Goal: Navigation & Orientation: Find specific page/section

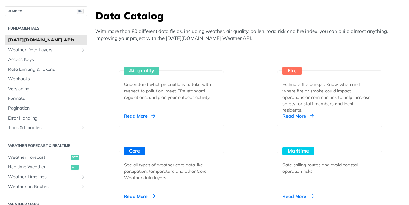
scroll to position [681, 0]
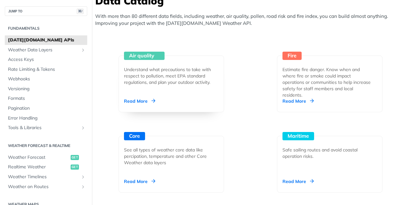
click at [146, 102] on div "Read More" at bounding box center [139, 101] width 31 height 6
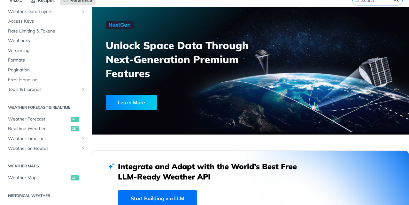
scroll to position [0, 0]
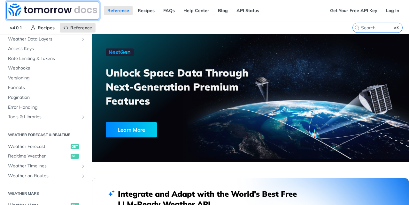
click at [31, 10] on img at bounding box center [52, 10] width 89 height 13
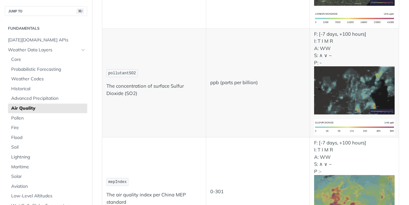
scroll to position [646, 0]
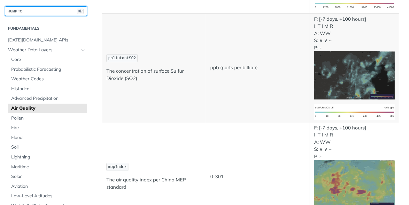
click at [80, 10] on span "⌘/" at bounding box center [80, 11] width 7 height 5
click at [125, 48] on main "JUMP TO ⌘/ Fundamentals Tomorrow.io APIs Weather Data Layers Core Probabilistic…" at bounding box center [204, 115] width 409 height 1454
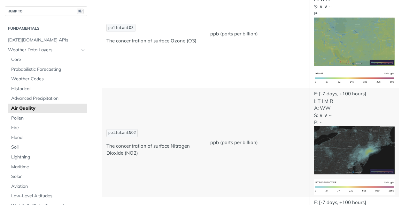
scroll to position [0, 0]
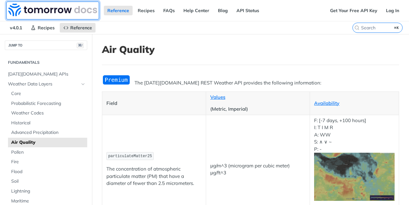
click at [60, 15] on img at bounding box center [52, 10] width 89 height 13
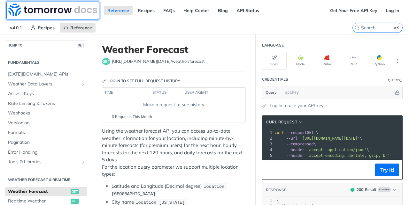
click at [40, 9] on img at bounding box center [52, 10] width 89 height 13
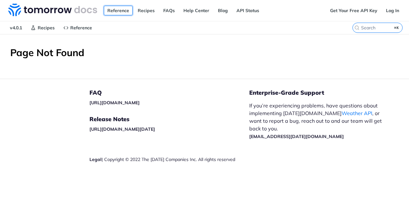
click at [110, 9] on link "Reference" at bounding box center [118, 11] width 29 height 10
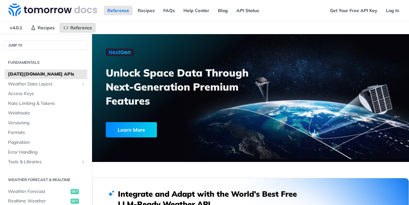
click at [76, 29] on span "Reference" at bounding box center [81, 28] width 22 height 6
click at [59, 26] on nav "v4.0.1 Recipes Reference" at bounding box center [176, 27] width 352 height 13
click at [50, 26] on span "Recipes" at bounding box center [46, 28] width 17 height 6
